Goal: Navigation & Orientation: Find specific page/section

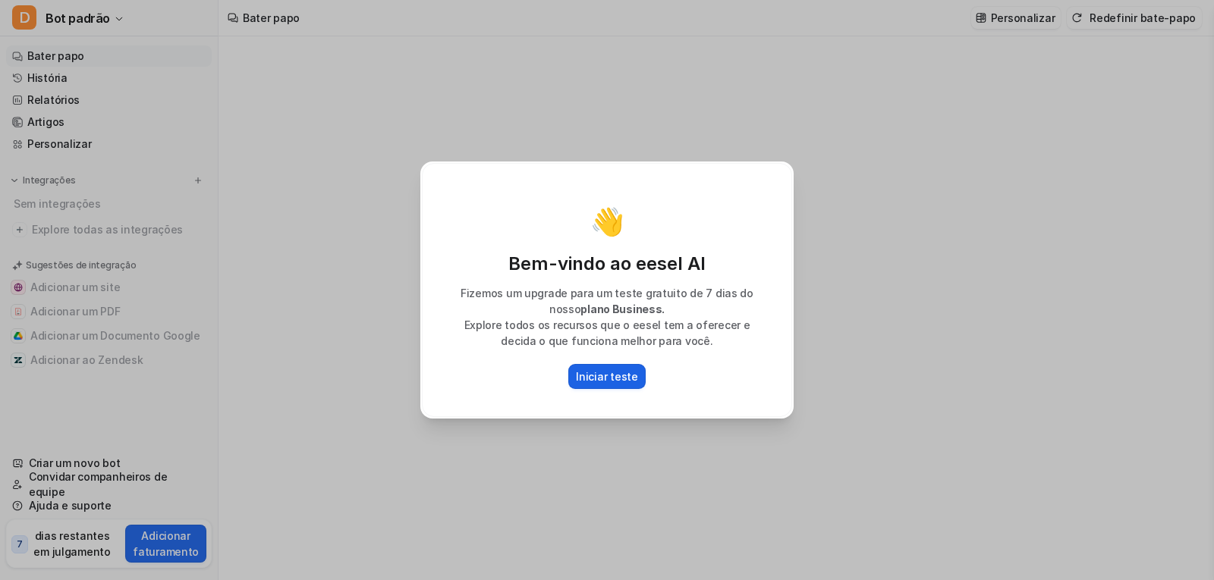
type textarea "**********"
click at [576, 373] on button "Iniciar teste" at bounding box center [606, 376] width 77 height 25
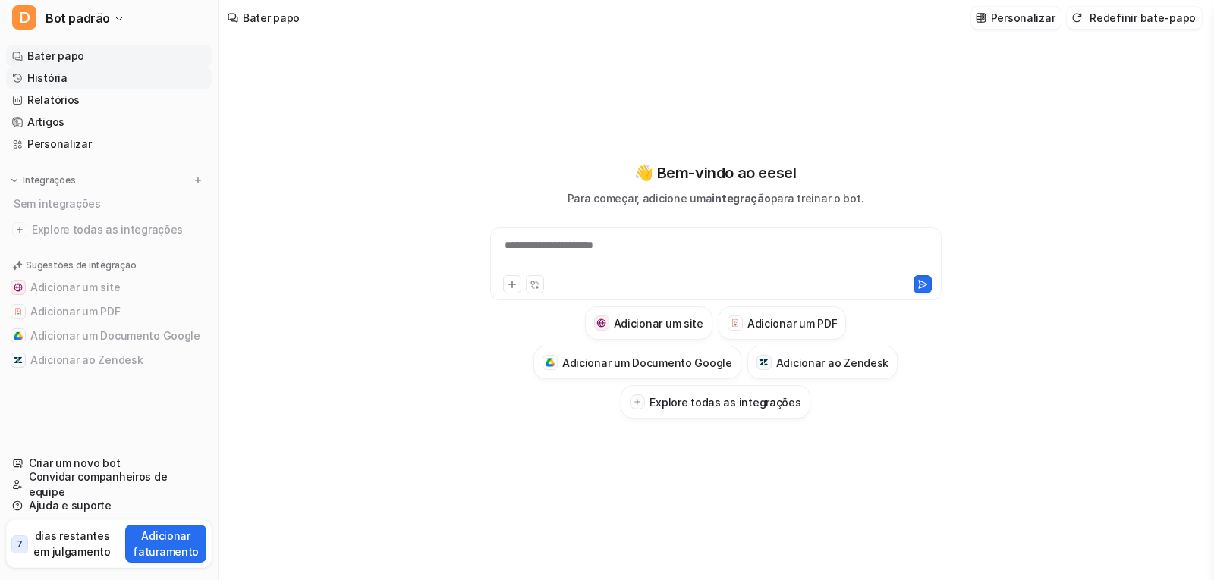
click at [31, 81] on font "História" at bounding box center [47, 77] width 40 height 13
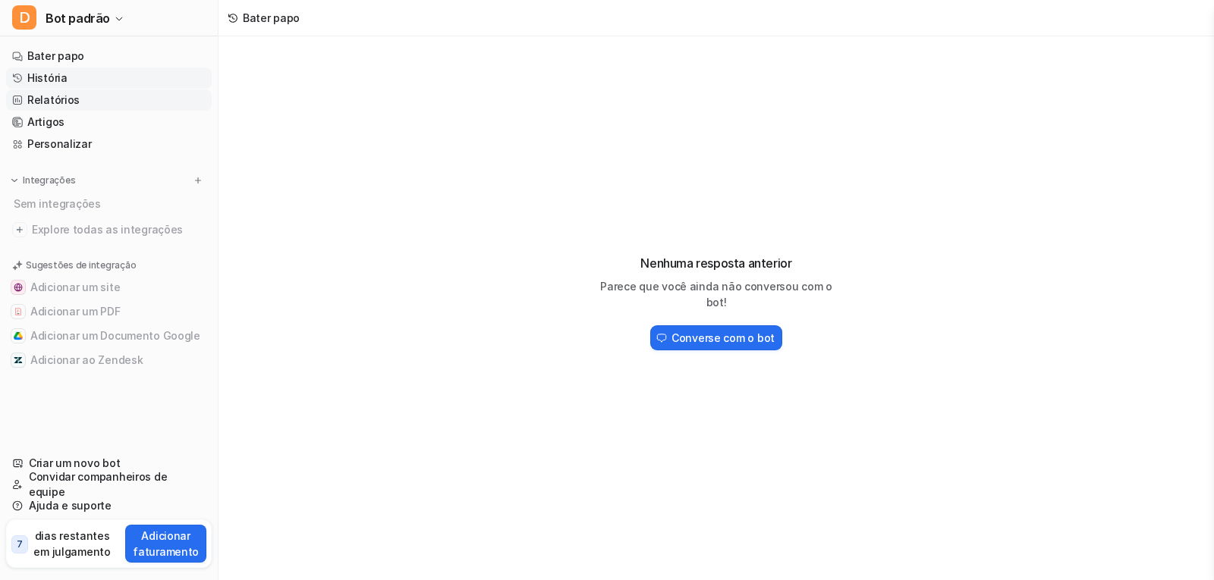
click at [40, 97] on font "Relatórios" at bounding box center [53, 99] width 52 height 13
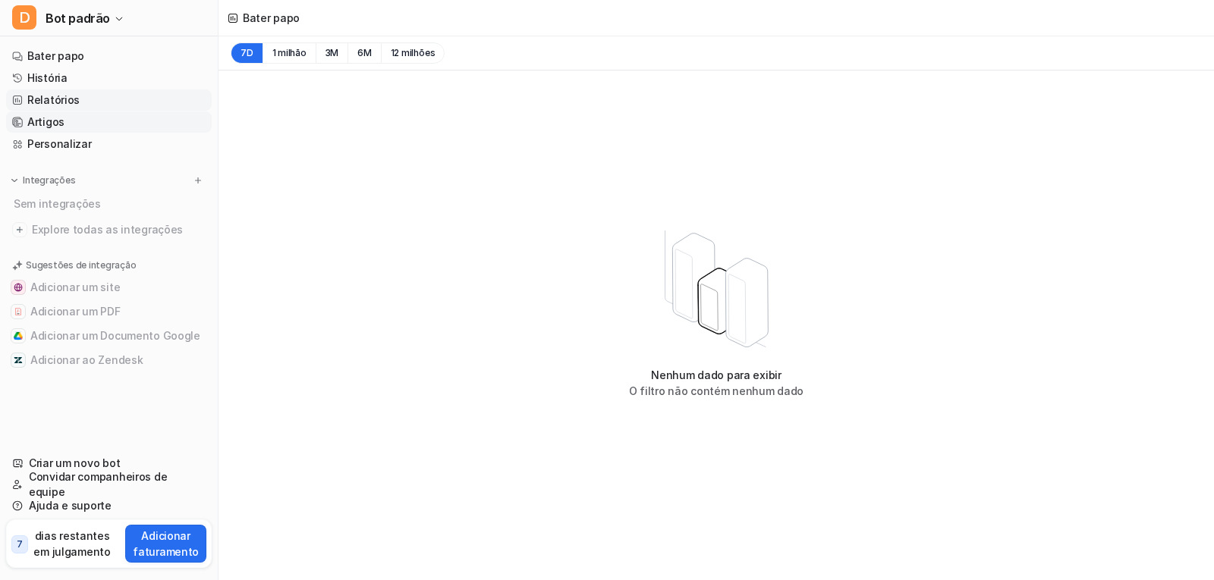
click at [43, 124] on font "Artigos" at bounding box center [45, 121] width 37 height 13
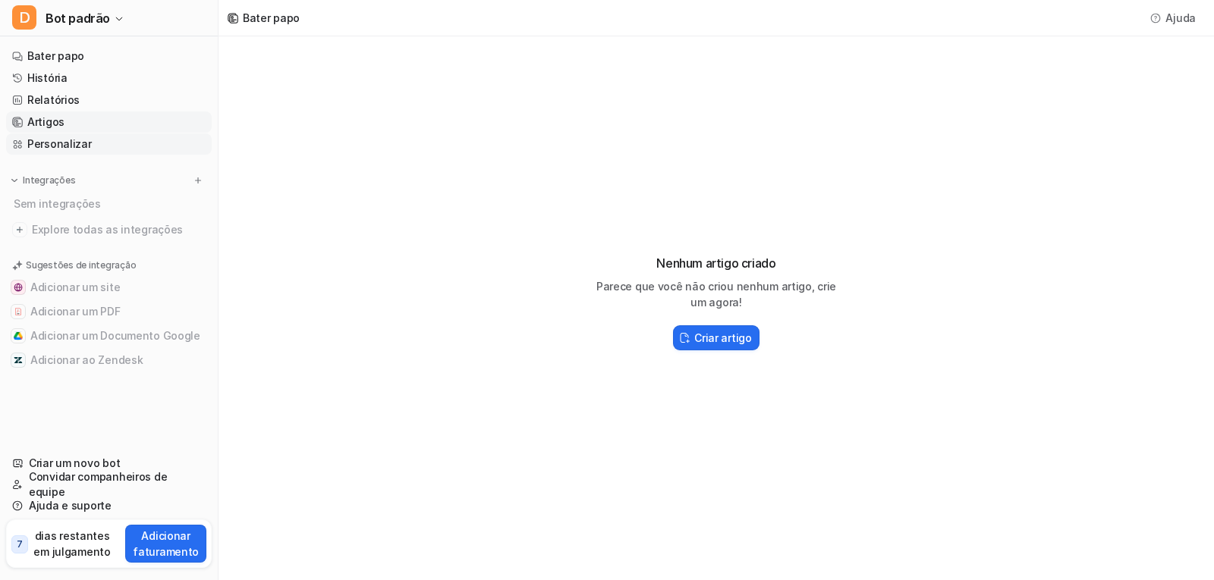
click at [43, 141] on font "Personalizar" at bounding box center [59, 143] width 64 height 13
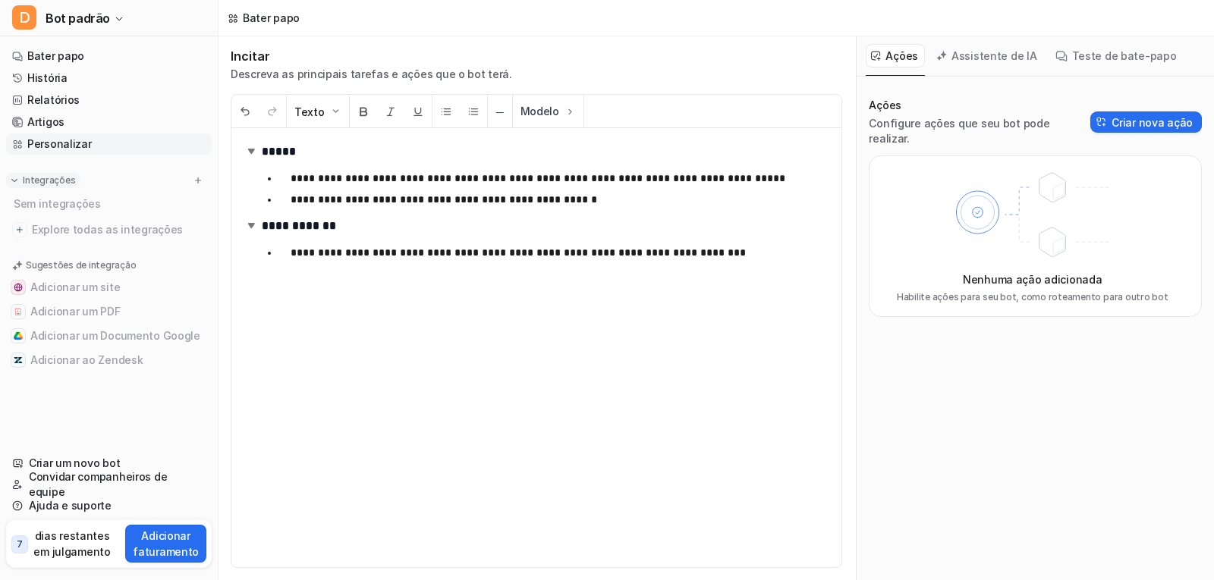
click at [42, 183] on font "Integrações" at bounding box center [49, 180] width 52 height 11
click at [59, 175] on font "Integrações" at bounding box center [49, 180] width 52 height 11
click at [92, 228] on font "Explore todas as integrações" at bounding box center [107, 229] width 151 height 13
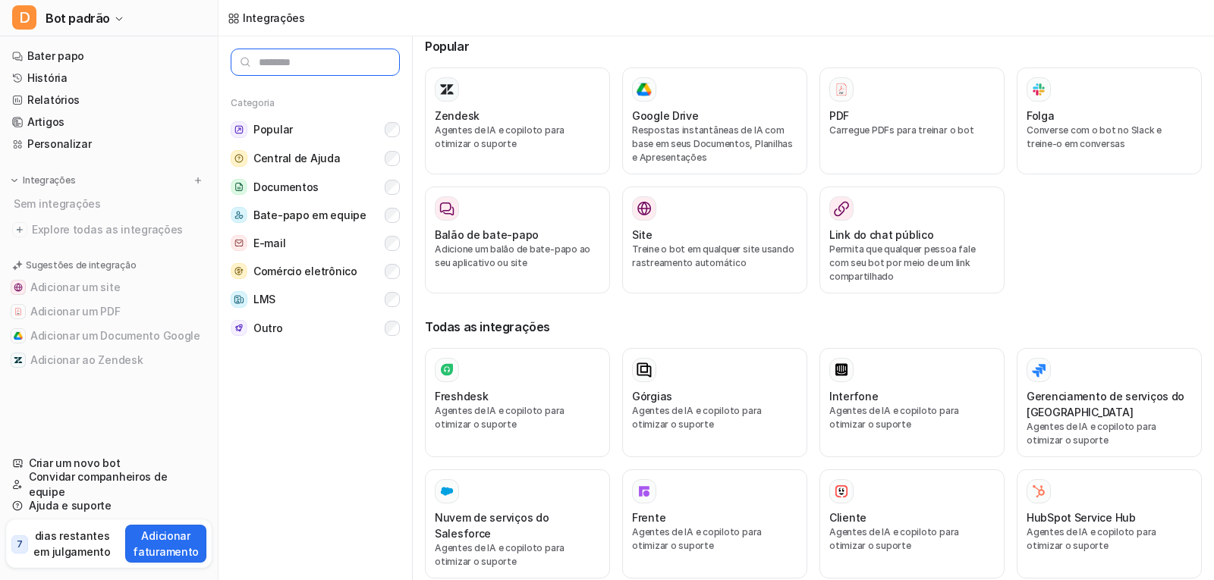
scroll to position [8, 0]
